Goal: Complete application form

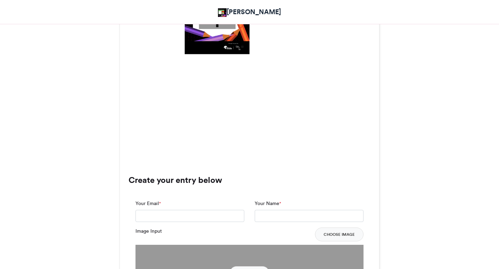
scroll to position [366, 0]
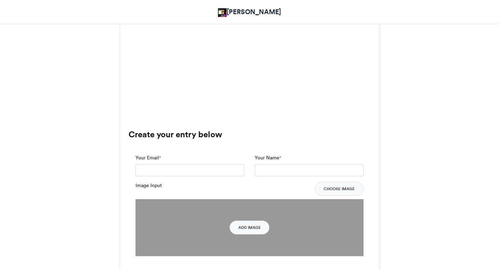
click at [194, 177] on div "Your Email *" at bounding box center [189, 168] width 119 height 28
click at [191, 173] on input "Your Email *" at bounding box center [189, 171] width 109 height 12
type input "**********"
type input "*"
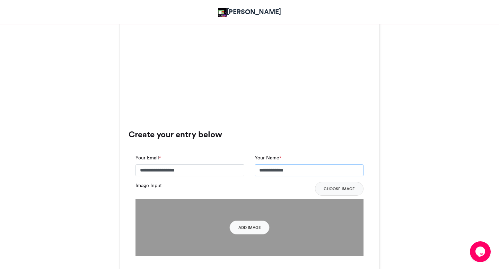
type input "**********"
click at [335, 183] on button "Choose Image" at bounding box center [339, 189] width 48 height 14
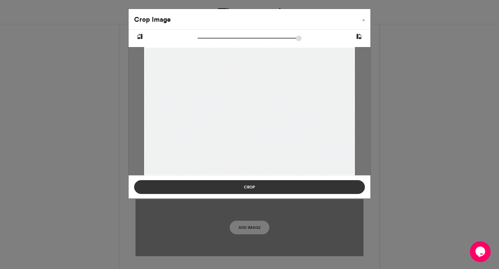
click at [253, 189] on button "Crop" at bounding box center [249, 187] width 231 height 14
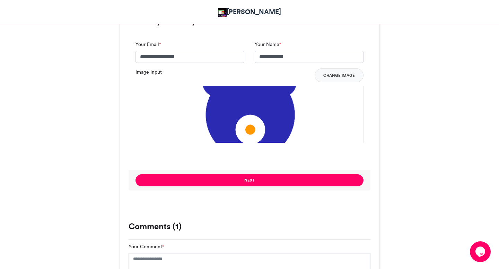
scroll to position [487, 0]
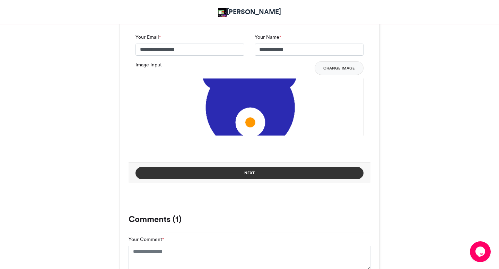
click at [246, 172] on button "Next" at bounding box center [249, 173] width 228 height 12
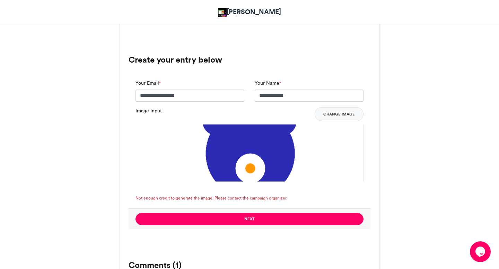
scroll to position [439, 0]
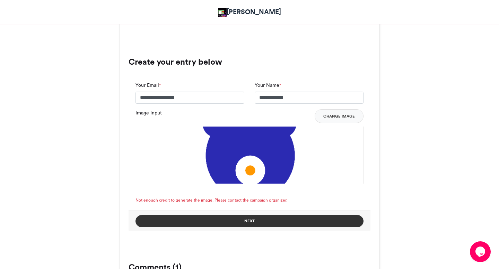
click at [250, 220] on button "Next" at bounding box center [249, 221] width 228 height 12
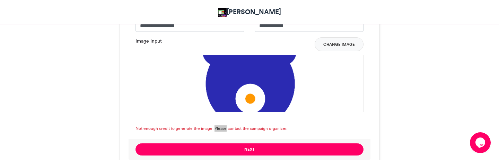
scroll to position [524, 0]
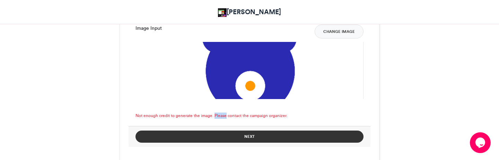
click at [227, 134] on button "Next" at bounding box center [249, 137] width 228 height 12
